Goal: Task Accomplishment & Management: Manage account settings

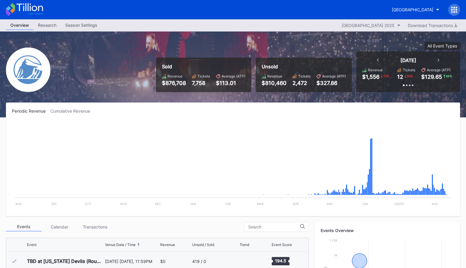
scroll to position [579, 0]
click at [409, 9] on div "[GEOGRAPHIC_DATA]" at bounding box center [413, 9] width 42 height 5
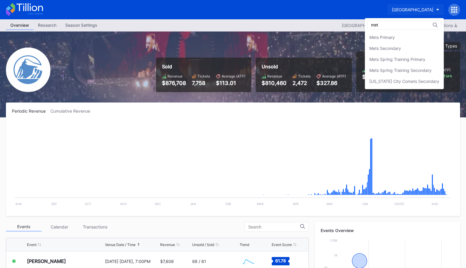
scroll to position [0, 0]
type input "mets"
click at [402, 39] on div "Mets Primary" at bounding box center [404, 37] width 79 height 11
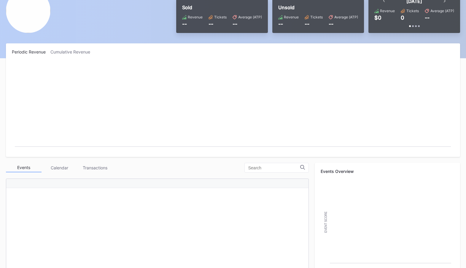
scroll to position [66, 0]
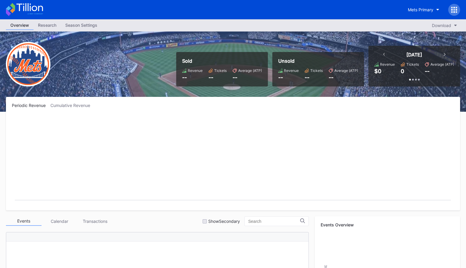
click at [453, 9] on icon at bounding box center [454, 10] width 6 height 6
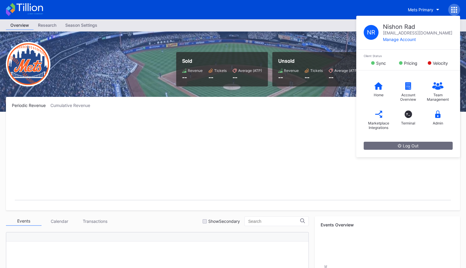
click at [328, 115] on div "Periodic Revenue Cumulative Revenue Created with Highcharts 11.2.0 Chart title" at bounding box center [233, 153] width 454 height 113
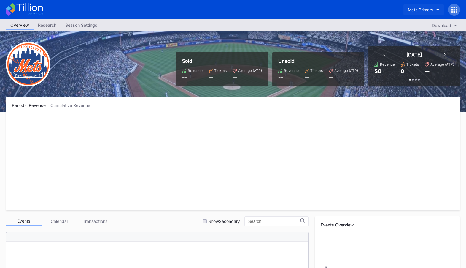
click at [427, 10] on div "Mets Primary" at bounding box center [421, 9] width 26 height 5
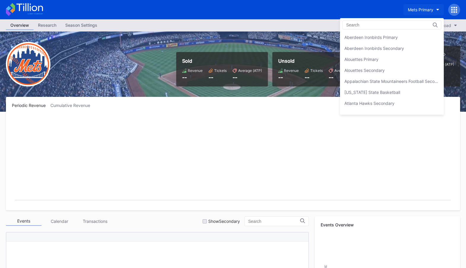
scroll to position [918, 0]
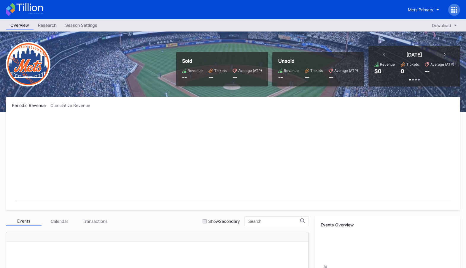
click at [456, 11] on icon at bounding box center [456, 11] width 1 height 1
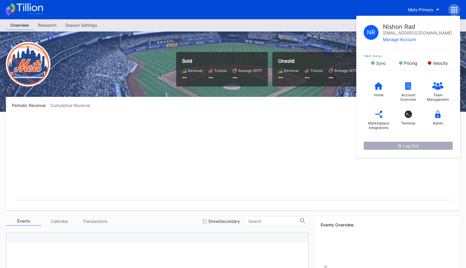
click at [394, 144] on button "Log Out" at bounding box center [408, 146] width 89 height 8
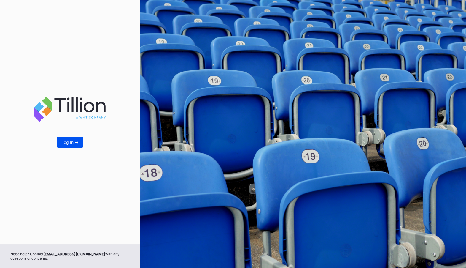
click at [59, 141] on button "Log In ->" at bounding box center [70, 142] width 26 height 11
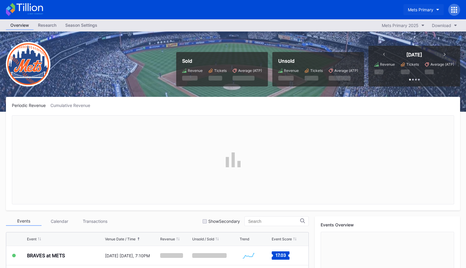
click at [431, 9] on div "Mets Primary" at bounding box center [421, 9] width 26 height 5
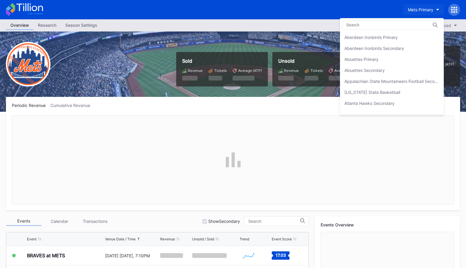
scroll to position [918, 0]
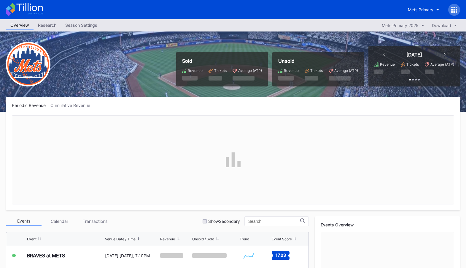
click at [455, 10] on icon at bounding box center [454, 10] width 6 height 6
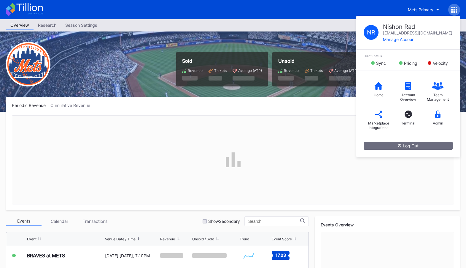
click at [351, 7] on div "Mets Primary N R Nishon Rad nishon.rad@eventdynamic.com Manage Account Client S…" at bounding box center [233, 9] width 466 height 19
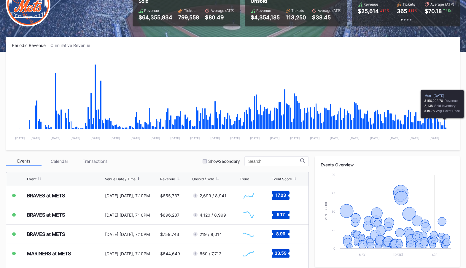
scroll to position [0, 0]
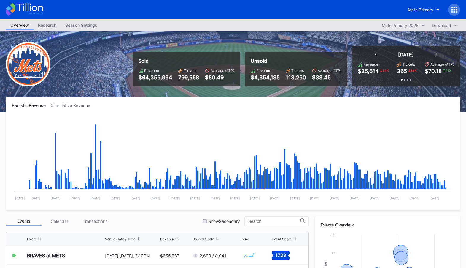
click at [80, 26] on div "Season Settings" at bounding box center [81, 25] width 41 height 9
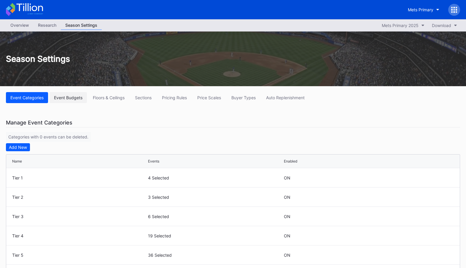
click at [75, 96] on div "Event Budgets" at bounding box center [68, 97] width 28 height 5
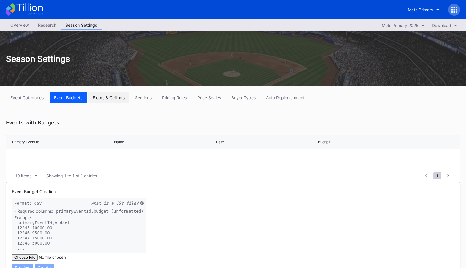
click at [110, 99] on div "Floors & Ceilings" at bounding box center [109, 97] width 32 height 5
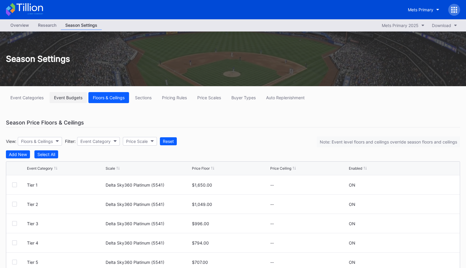
click at [65, 99] on div "Event Budgets" at bounding box center [68, 97] width 28 height 5
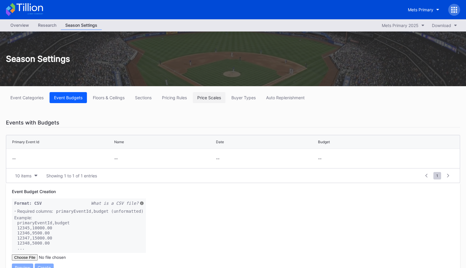
click at [216, 97] on div "Price Scales" at bounding box center [209, 97] width 24 height 5
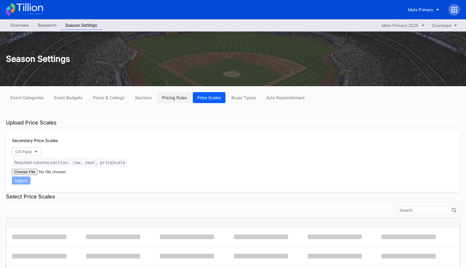
click at [174, 97] on div "Pricing Rules" at bounding box center [174, 97] width 25 height 5
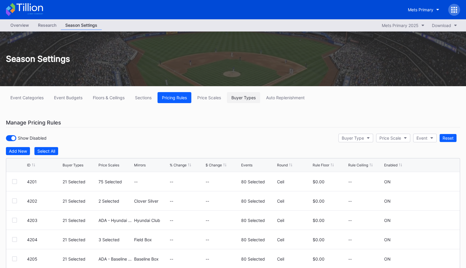
click at [231, 96] on button "Buyer Types" at bounding box center [243, 97] width 33 height 11
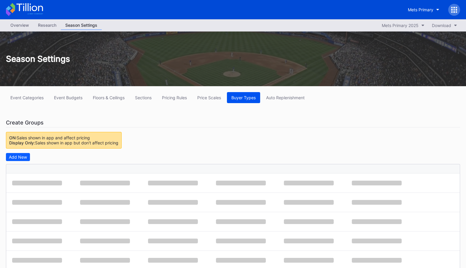
click at [246, 97] on div "Buyer Types" at bounding box center [243, 97] width 24 height 5
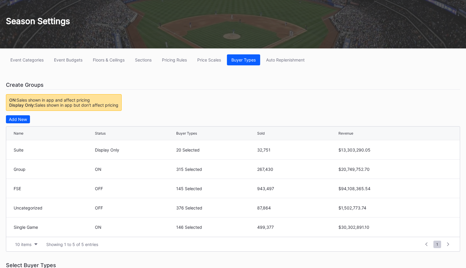
scroll to position [38, 0]
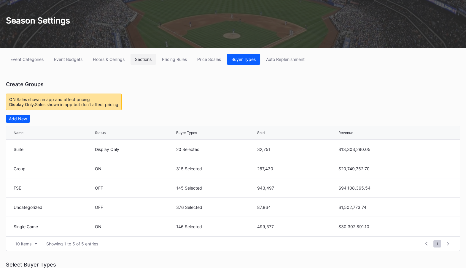
click at [145, 59] on div "Sections" at bounding box center [143, 59] width 17 height 5
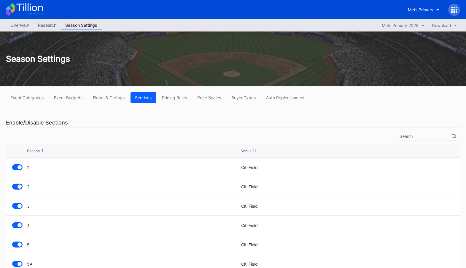
scroll to position [9, 0]
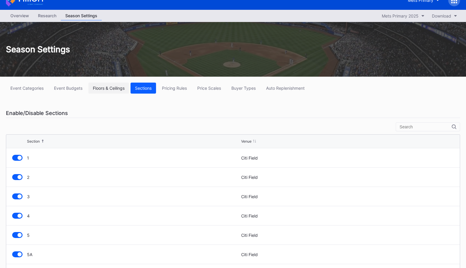
click at [105, 84] on button "Floors & Ceilings" at bounding box center [108, 88] width 41 height 11
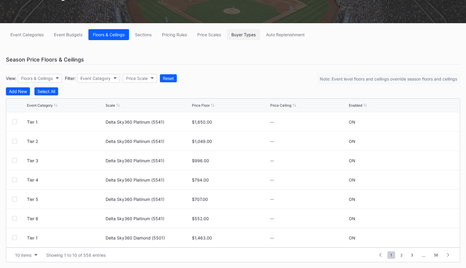
click at [247, 36] on div "Buyer Types" at bounding box center [243, 34] width 24 height 5
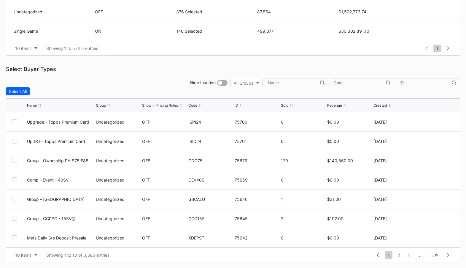
scroll to position [233, 0]
click at [353, 81] on input "text" at bounding box center [360, 83] width 52 height 5
click at [320, 81] on input "text" at bounding box center [294, 83] width 52 height 5
paste input "GSPI24"
type input "GSPI24"
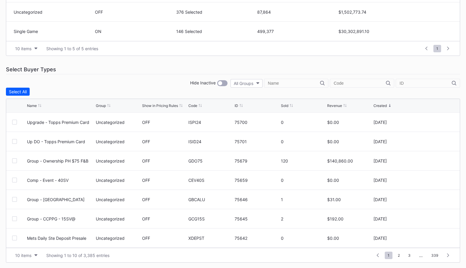
click at [371, 83] on input "text" at bounding box center [360, 83] width 52 height 5
paste input "GSPI24"
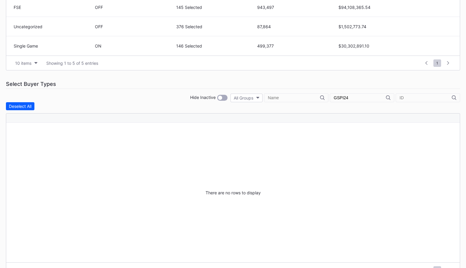
scroll to position [234, 0]
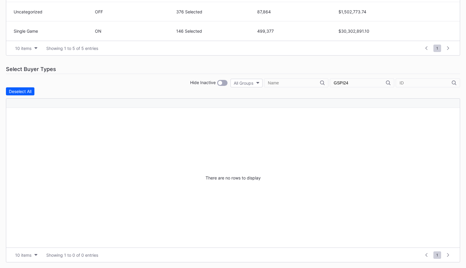
click at [370, 82] on input "GSPI24" at bounding box center [360, 82] width 52 height 5
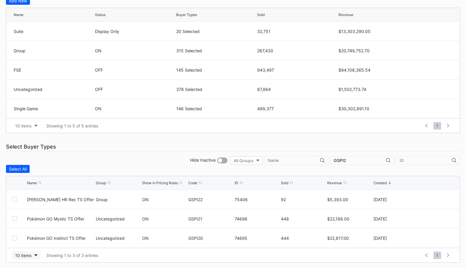
click at [26, 254] on div "10 items" at bounding box center [23, 255] width 16 height 5
click at [32, 220] on div "50 items" at bounding box center [25, 217] width 17 height 5
click at [370, 159] on input "GSPI2" at bounding box center [360, 160] width 52 height 5
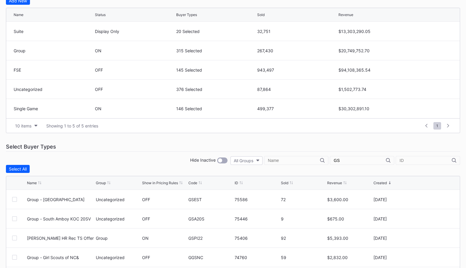
type input "G"
paste input "GSPI24"
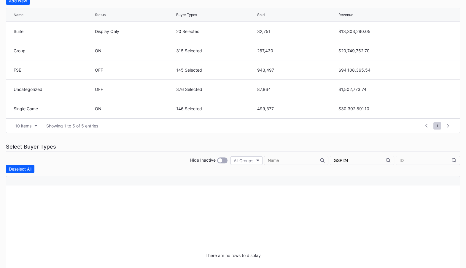
type input "GSPI2"
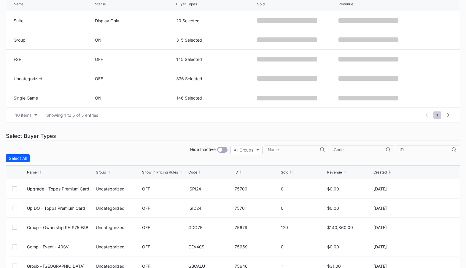
scroll to position [146, 0]
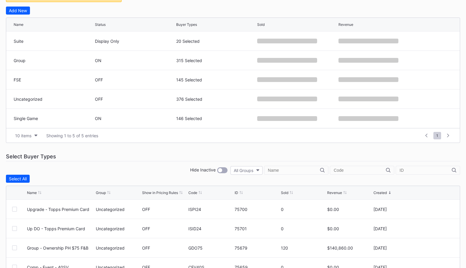
click at [360, 170] on input "text" at bounding box center [360, 170] width 52 height 5
paste input "GSPI24"
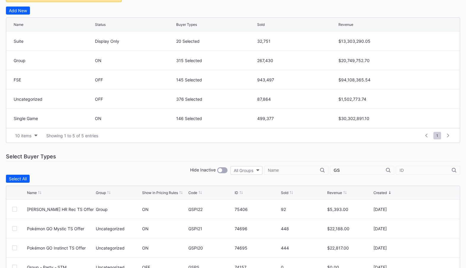
type input "G"
paste input "GSPI24"
type input "G"
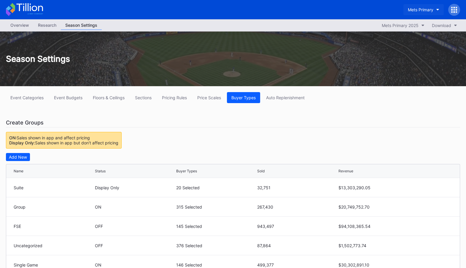
click at [417, 11] on div "Mets Primary" at bounding box center [421, 9] width 26 height 5
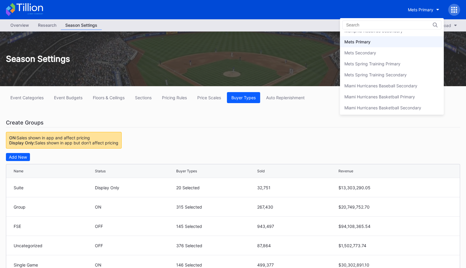
type input "q"
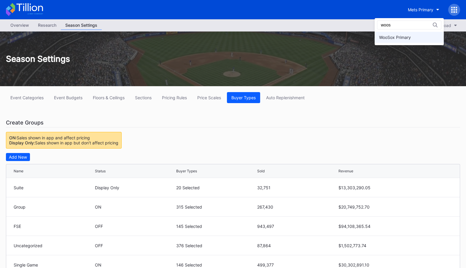
type input "woos"
click at [407, 38] on div "WooSox Primary" at bounding box center [395, 37] width 32 height 5
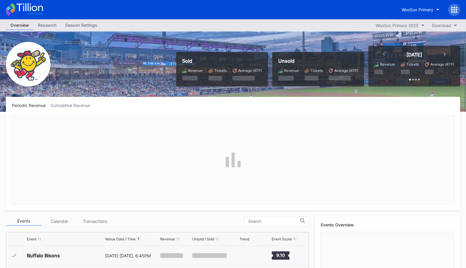
scroll to position [463, 0]
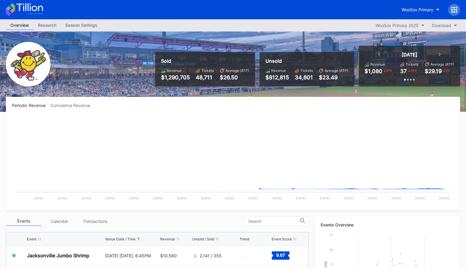
click at [79, 23] on div "Season Settings" at bounding box center [81, 25] width 41 height 9
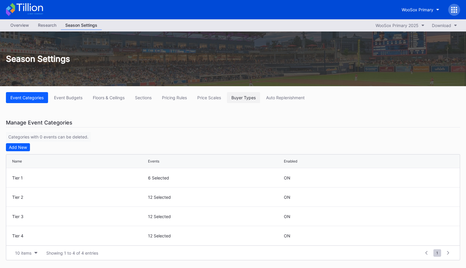
click at [243, 96] on div "Buyer Types" at bounding box center [243, 97] width 24 height 5
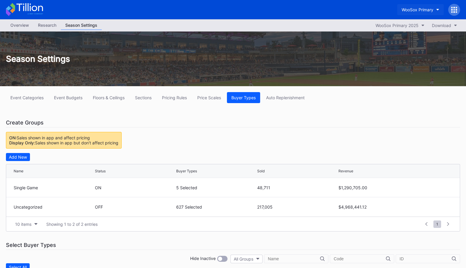
click at [420, 11] on div "WooSox Primary" at bounding box center [418, 9] width 32 height 5
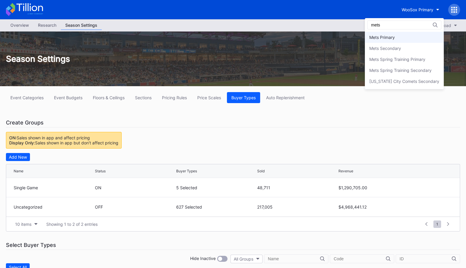
type input "mets"
click at [410, 39] on div "Mets Primary" at bounding box center [404, 37] width 79 height 11
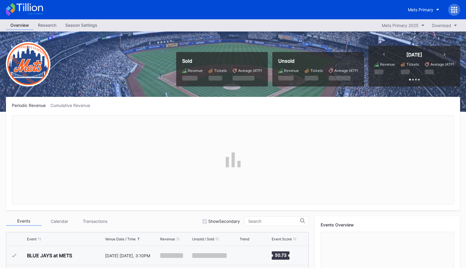
scroll to position [1138, 0]
click at [91, 26] on div "Season Settings" at bounding box center [81, 25] width 41 height 9
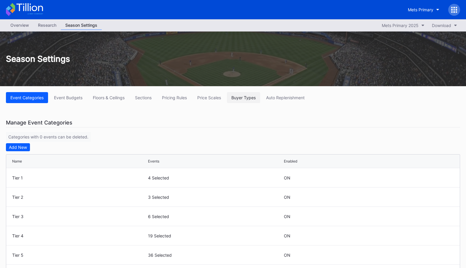
click at [243, 101] on button "Buyer Types" at bounding box center [243, 97] width 33 height 11
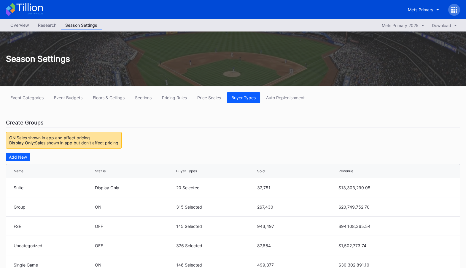
click at [23, 24] on div "Overview" at bounding box center [20, 25] width 28 height 9
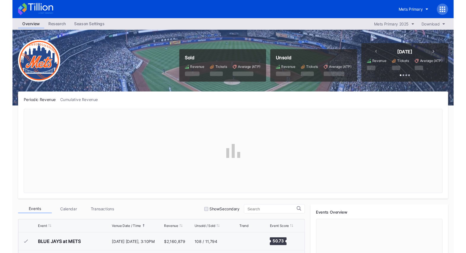
scroll to position [1138, 0]
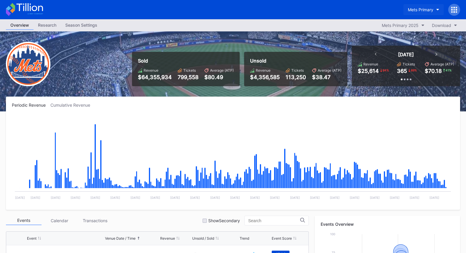
click at [418, 12] on div "Mets Primary" at bounding box center [421, 9] width 26 height 5
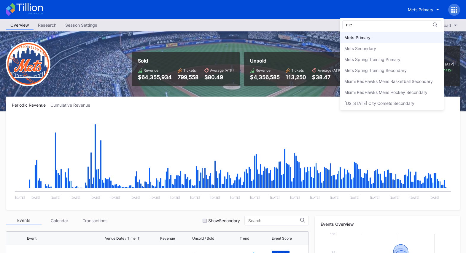
type input "m"
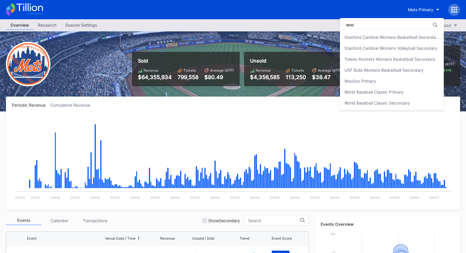
scroll to position [0, 0]
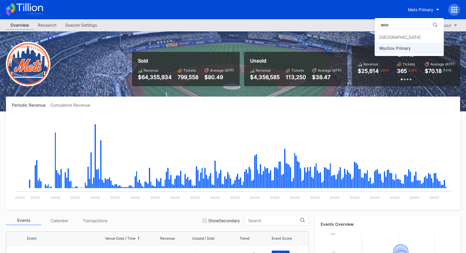
type input "woo"
click at [408, 47] on div "WooSox Primary" at bounding box center [395, 48] width 32 height 5
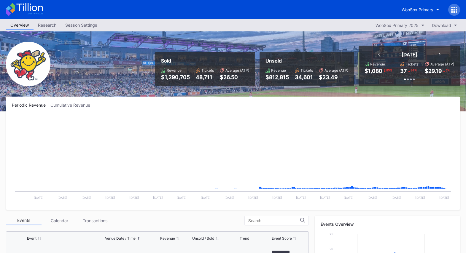
scroll to position [463, 0]
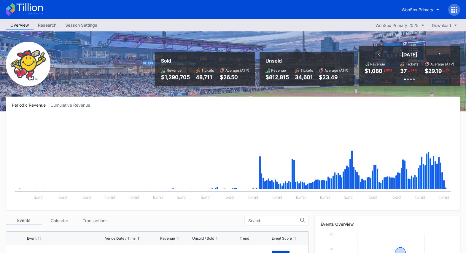
click at [85, 26] on div "Season Settings" at bounding box center [81, 25] width 41 height 9
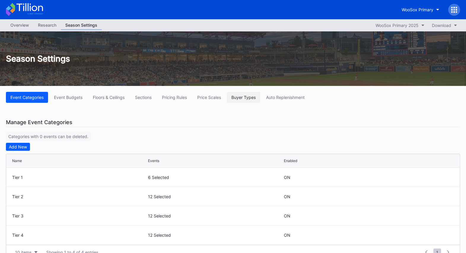
click at [249, 99] on div "Buyer Types" at bounding box center [243, 97] width 24 height 5
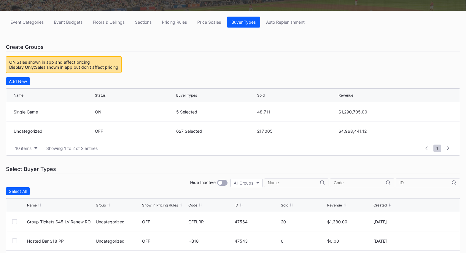
scroll to position [76, 0]
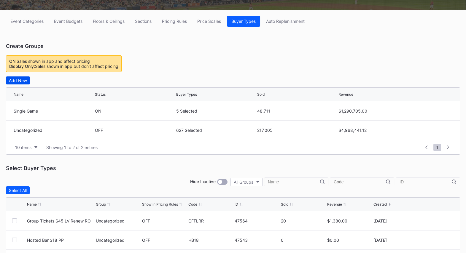
click at [23, 80] on div "Add New" at bounding box center [18, 80] width 18 height 5
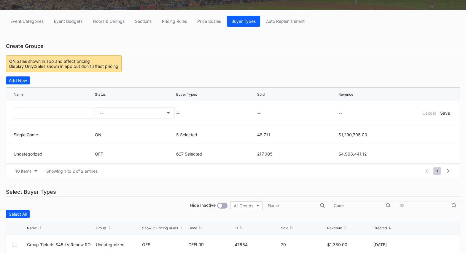
click at [70, 105] on div at bounding box center [54, 112] width 80 height 23
click at [70, 112] on input at bounding box center [54, 113] width 80 height 11
type input "Secondary"
click at [164, 112] on button "--" at bounding box center [135, 113] width 80 height 12
click at [119, 128] on div "ON" at bounding box center [111, 129] width 33 height 11
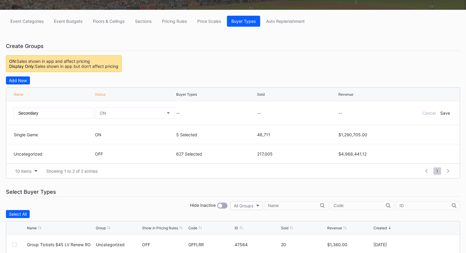
click at [185, 114] on div "--" at bounding box center [216, 113] width 80 height 5
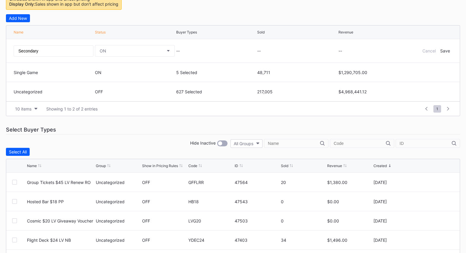
scroll to position [141, 0]
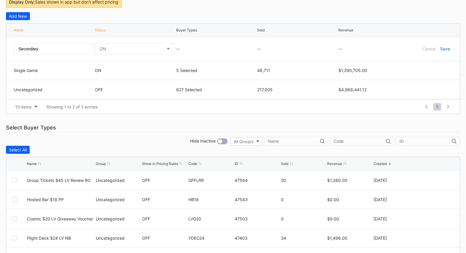
click at [445, 48] on div "Save" at bounding box center [445, 48] width 10 height 5
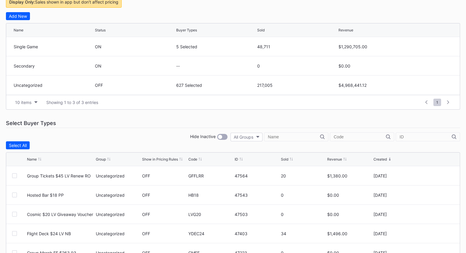
click at [319, 138] on input "text" at bounding box center [294, 137] width 52 height 5
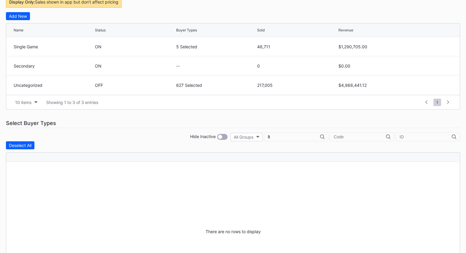
type input "l"
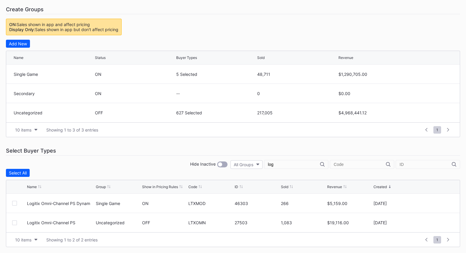
scroll to position [112, 0]
type input "logi"
click at [15, 204] on div at bounding box center [14, 204] width 5 height 5
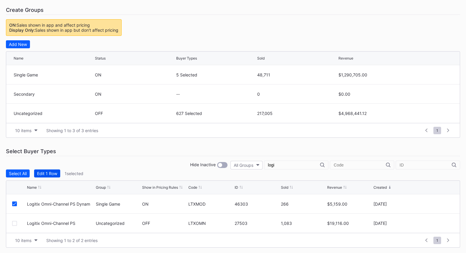
click at [45, 172] on div "Edit 1 Row" at bounding box center [47, 173] width 20 height 5
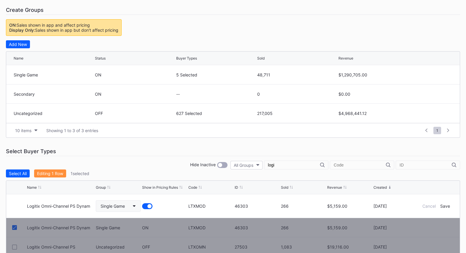
click at [132, 206] on button "Single Game" at bounding box center [118, 207] width 45 height 12
click at [148, 160] on div "Event Categories Event Budgets Floors & Ceilings Sections Pricing Rules Price S…" at bounding box center [233, 126] width 466 height 304
click at [129, 203] on button "Single Game" at bounding box center [118, 207] width 45 height 12
click at [126, 177] on div "Secondary" at bounding box center [115, 178] width 38 height 11
click at [448, 206] on div "Save" at bounding box center [445, 206] width 10 height 5
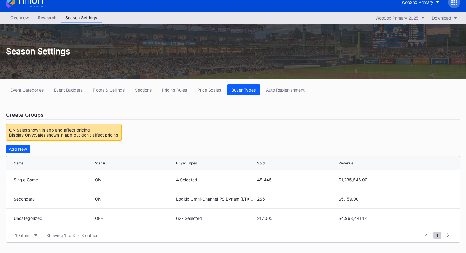
scroll to position [0, 0]
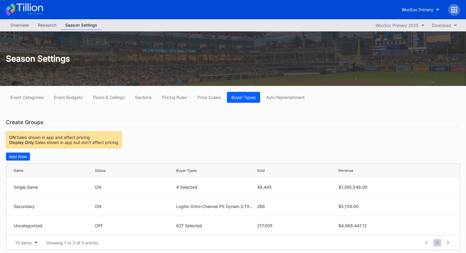
click at [23, 23] on div "Overview" at bounding box center [20, 25] width 28 height 9
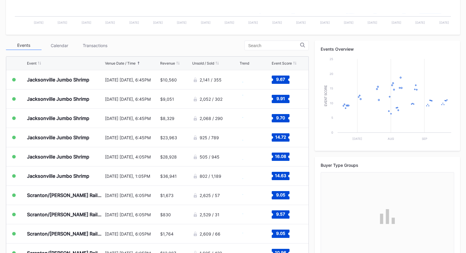
scroll to position [195, 0]
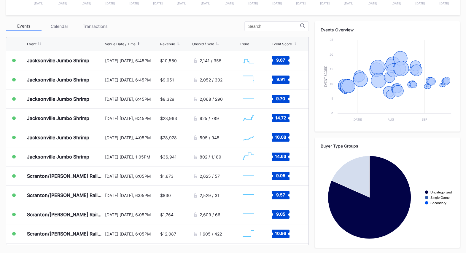
click at [436, 191] on text "Uncategorized" at bounding box center [441, 193] width 21 height 4
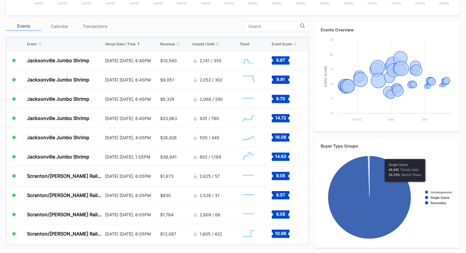
click at [437, 198] on text "Single Game" at bounding box center [440, 198] width 19 height 4
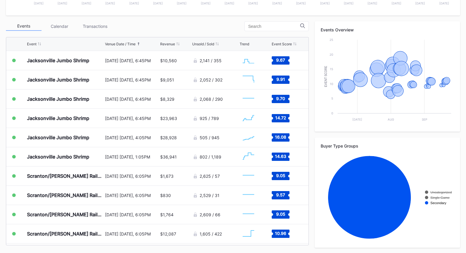
click at [427, 197] on rect "Chart title" at bounding box center [426, 197] width 3 height 3
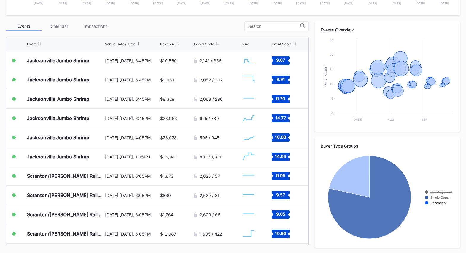
click at [427, 194] on rect "Chart title" at bounding box center [388, 197] width 134 height 89
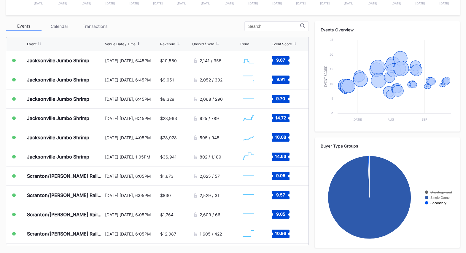
click at [427, 193] on rect "Chart title" at bounding box center [426, 192] width 3 height 3
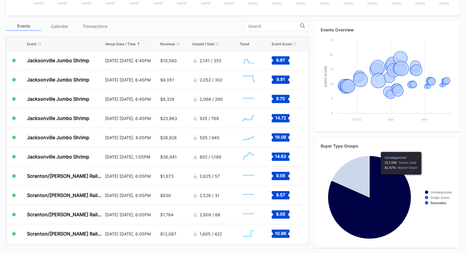
click at [441, 192] on text "Uncategorized" at bounding box center [441, 193] width 21 height 4
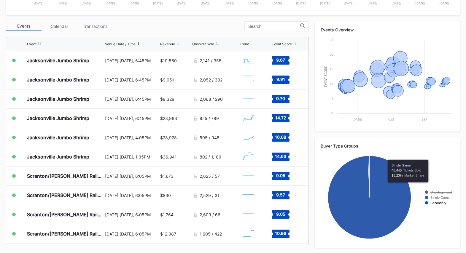
click at [436, 192] on text "Uncategorized" at bounding box center [441, 193] width 21 height 4
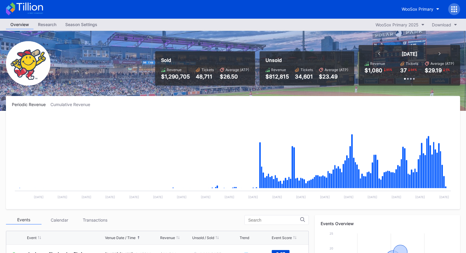
scroll to position [0, 0]
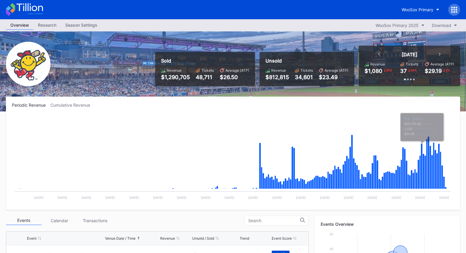
click at [85, 23] on div "Season Settings" at bounding box center [81, 25] width 41 height 9
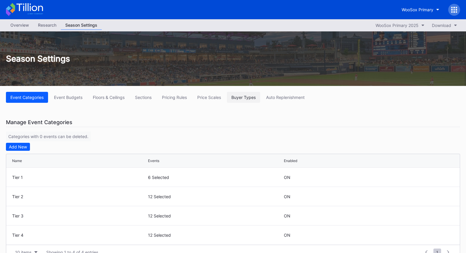
click at [243, 99] on div "Buyer Types" at bounding box center [243, 97] width 24 height 5
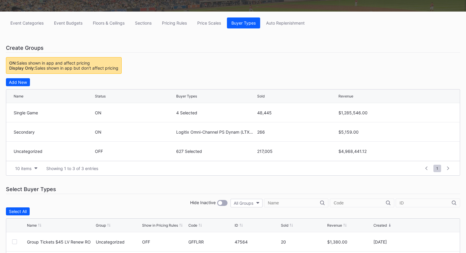
scroll to position [75, 0]
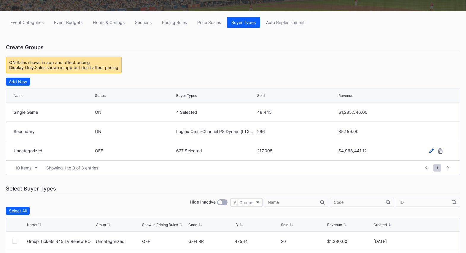
click at [431, 149] on icon at bounding box center [431, 151] width 4 height 4
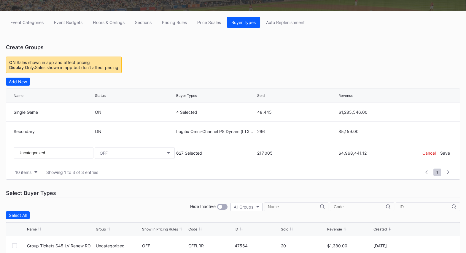
click at [427, 153] on div "Cancel" at bounding box center [428, 153] width 13 height 5
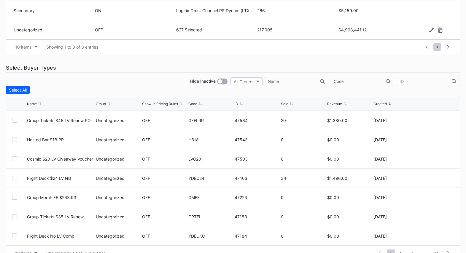
scroll to position [209, 0]
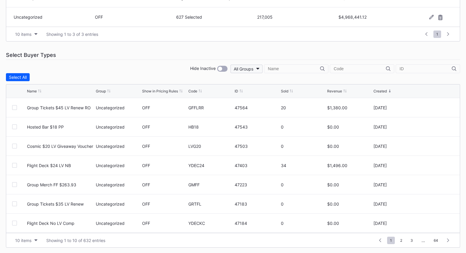
click at [263, 68] on button "All Groups" at bounding box center [247, 69] width 32 height 9
click at [281, 126] on div "Uncategorized" at bounding box center [275, 127] width 29 height 5
click at [286, 45] on div "Event Categories Event Budgets Floors & Ceilings Sections Pricing Rules Price S…" at bounding box center [233, 65] width 466 height 377
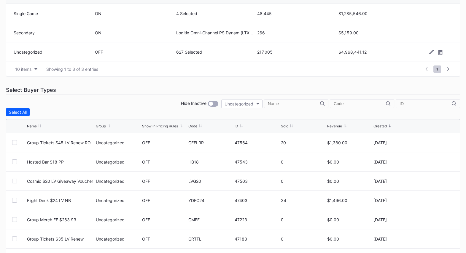
scroll to position [191, 0]
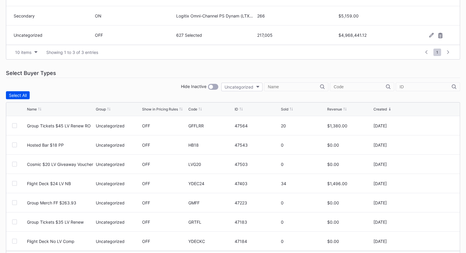
click at [25, 95] on div "Select All" at bounding box center [18, 95] width 18 height 5
click at [52, 91] on button "Edit 627 Rows" at bounding box center [56, 95] width 34 height 8
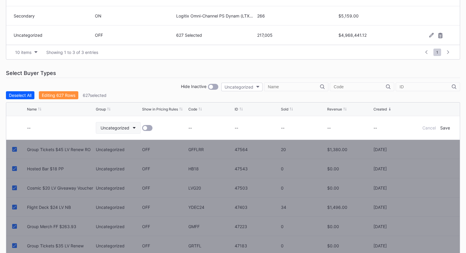
click at [126, 126] on div "Uncategorized" at bounding box center [115, 128] width 29 height 5
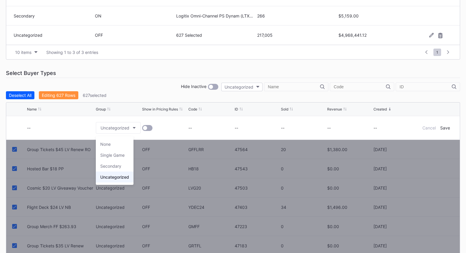
click at [149, 85] on div "Hide Inactive Uncategorized" at bounding box center [233, 87] width 454 height 9
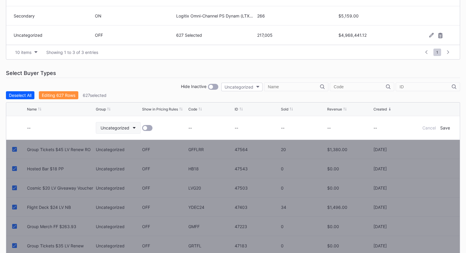
click at [131, 130] on button "Uncategorized" at bounding box center [118, 128] width 45 height 12
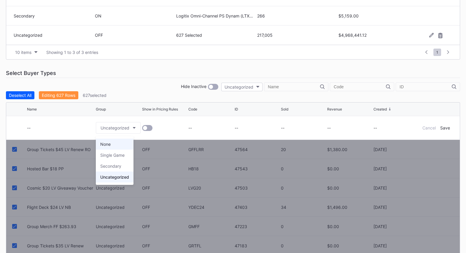
click at [125, 139] on div "None" at bounding box center [115, 144] width 38 height 11
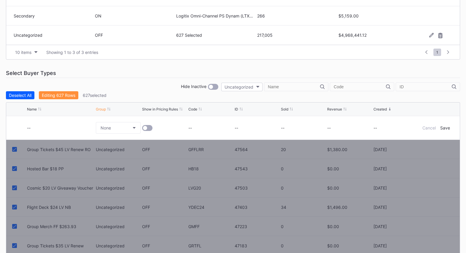
click at [151, 89] on div "Hide Inactive Uncategorized" at bounding box center [233, 87] width 454 height 9
click at [445, 128] on div "Save" at bounding box center [445, 128] width 10 height 5
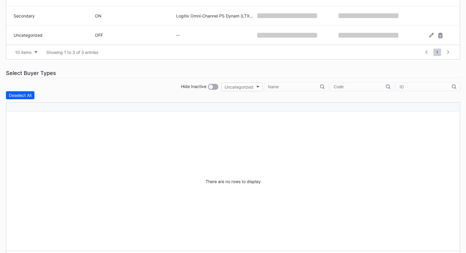
scroll to position [0, 0]
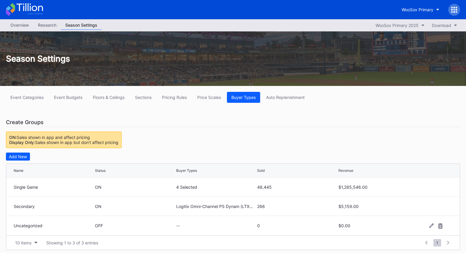
click at [24, 23] on div "Overview" at bounding box center [20, 25] width 28 height 9
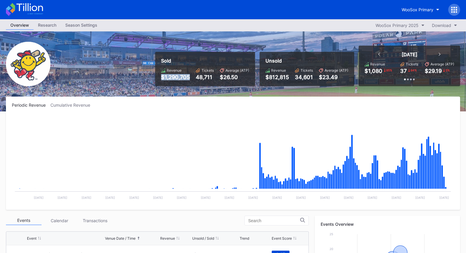
drag, startPoint x: 162, startPoint y: 76, endPoint x: 190, endPoint y: 76, distance: 28.2
click at [190, 76] on div "Revenue $1,290,705 Tickets 48,711 Average (ATP) $26.50" at bounding box center [205, 74] width 88 height 12
click at [188, 75] on div "$1,290,705" at bounding box center [175, 77] width 29 height 6
drag, startPoint x: 190, startPoint y: 77, endPoint x: 162, endPoint y: 77, distance: 28.5
click at [162, 77] on div "Revenue $1,290,705 Tickets 48,711 Average (ATP) $26.50" at bounding box center [205, 74] width 88 height 12
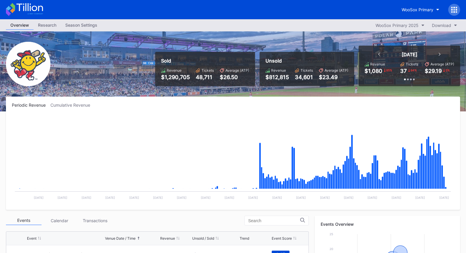
click at [173, 103] on div "Periodic Revenue Cumulative Revenue" at bounding box center [233, 105] width 442 height 5
drag, startPoint x: 191, startPoint y: 78, endPoint x: 163, endPoint y: 78, distance: 27.9
click at [163, 78] on div "Revenue $1,290,705 Tickets 48,711 Average (ATP) $26.50" at bounding box center [205, 74] width 88 height 12
click at [181, 62] on div "Sold" at bounding box center [205, 61] width 88 height 6
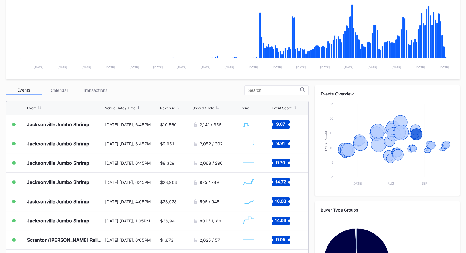
scroll to position [195, 0]
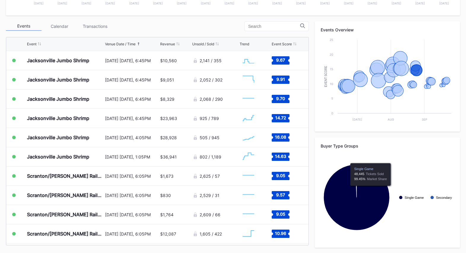
click at [371, 191] on icon "Chart title" at bounding box center [357, 198] width 66 height 66
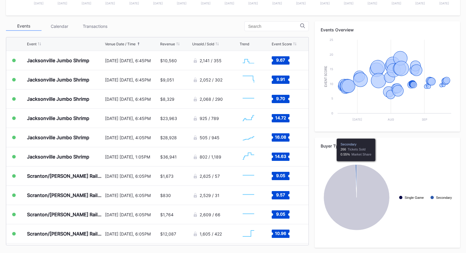
click at [356, 166] on icon "Chart title" at bounding box center [356, 181] width 1 height 33
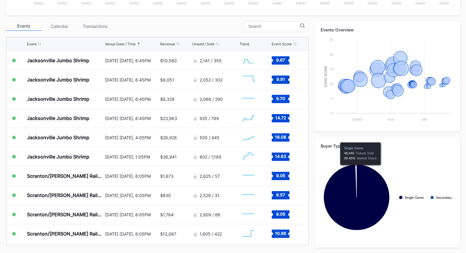
click at [361, 170] on icon "Chart title" at bounding box center [357, 198] width 66 height 66
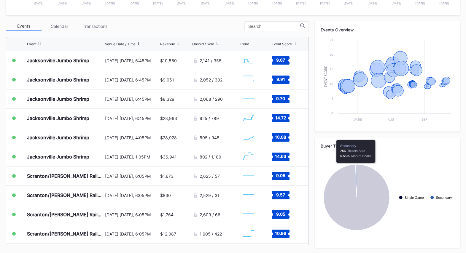
click at [356, 168] on icon "Chart title" at bounding box center [356, 181] width 1 height 33
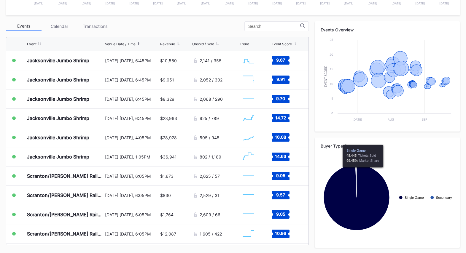
click at [363, 172] on icon "Chart title" at bounding box center [357, 198] width 66 height 66
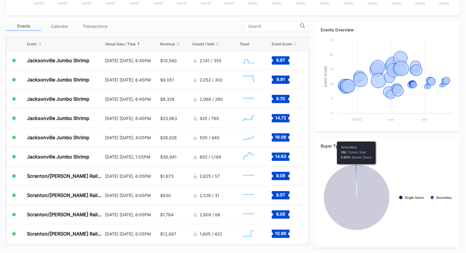
click at [356, 169] on icon "Chart title" at bounding box center [356, 181] width 1 height 33
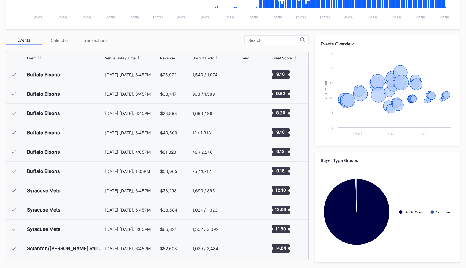
scroll to position [0, 0]
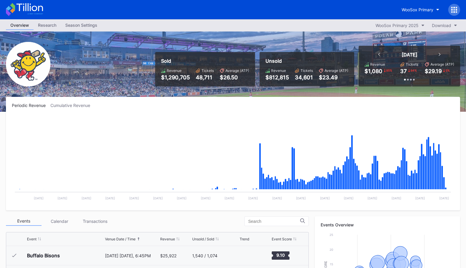
click at [91, 22] on div "Season Settings" at bounding box center [81, 25] width 41 height 9
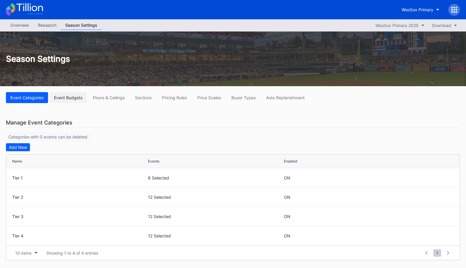
click at [72, 97] on div "Event Budgets" at bounding box center [68, 97] width 28 height 5
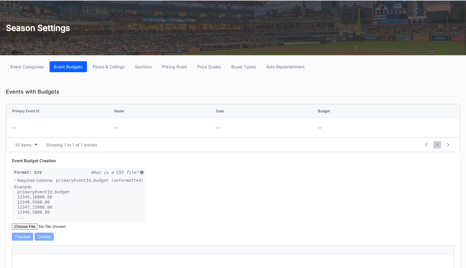
scroll to position [30, 0]
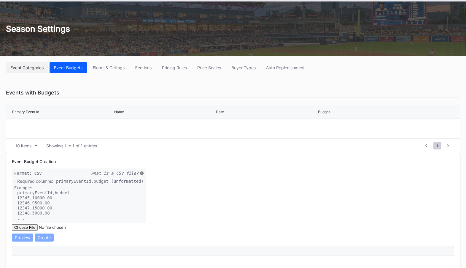
click at [28, 63] on button "Event Categories" at bounding box center [27, 67] width 42 height 11
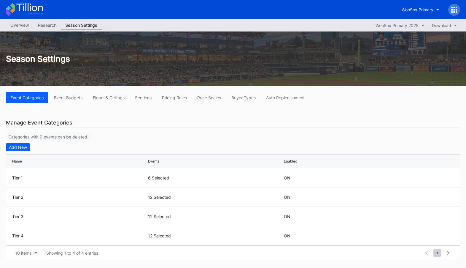
click at [21, 27] on div "Overview" at bounding box center [20, 25] width 28 height 9
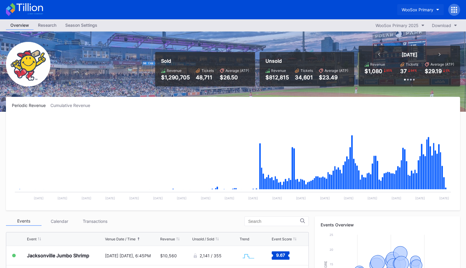
click at [415, 8] on div "WooSox Primary" at bounding box center [418, 9] width 32 height 5
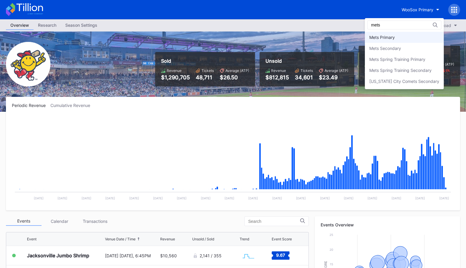
type input "mets"
click at [403, 33] on div "Mets Primary" at bounding box center [404, 37] width 79 height 11
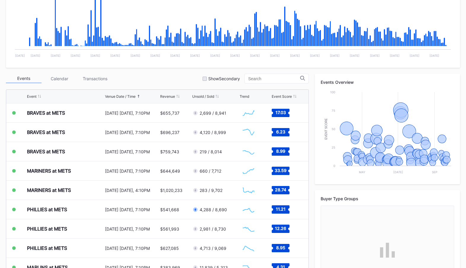
scroll to position [144, 0]
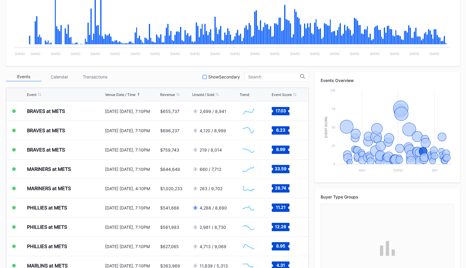
click at [215, 76] on div "Show Secondary" at bounding box center [221, 76] width 37 height 5
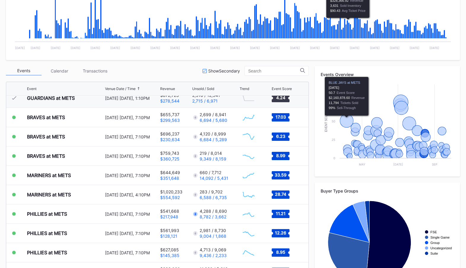
scroll to position [0, 0]
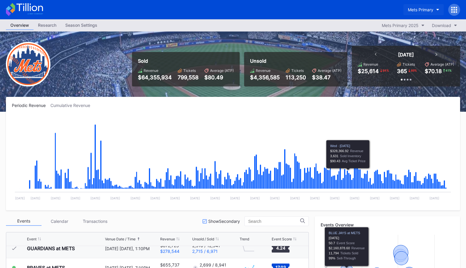
click at [420, 9] on div "Mets Primary" at bounding box center [421, 9] width 26 height 5
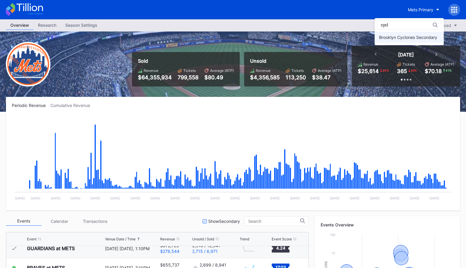
type input "cycl"
click at [388, 39] on div "Brooklyn Cyclones Secondary" at bounding box center [408, 37] width 58 height 5
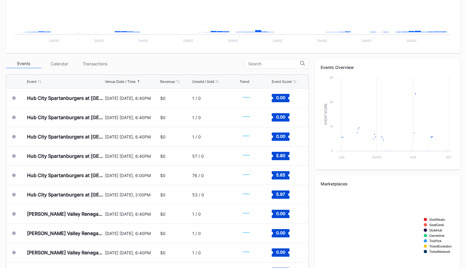
scroll to position [157, 0]
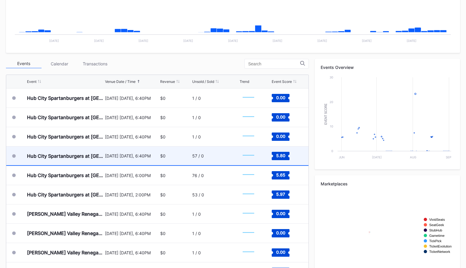
click at [180, 153] on div "$0" at bounding box center [175, 155] width 31 height 19
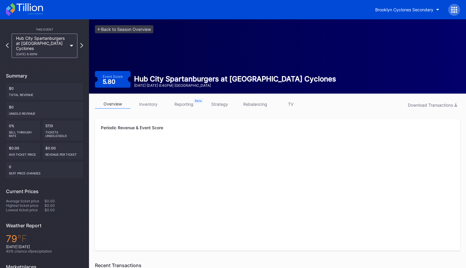
click at [150, 105] on link "inventory" at bounding box center [149, 103] width 36 height 9
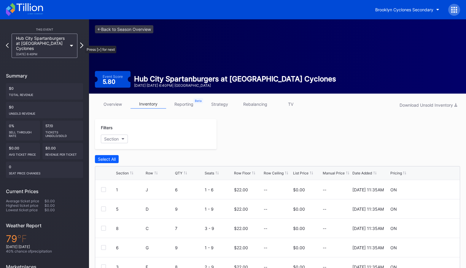
click at [82, 43] on icon at bounding box center [81, 45] width 3 height 6
click at [82, 43] on icon at bounding box center [81, 45] width 3 height 5
click at [8, 44] on icon at bounding box center [7, 45] width 3 height 6
